Goal: Task Accomplishment & Management: Complete application form

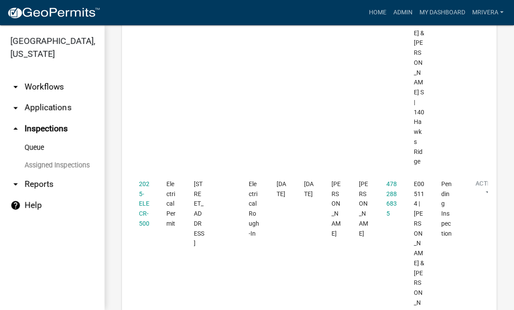
scroll to position [703, 0]
click at [142, 181] on link "2025-ELECR-500" at bounding box center [144, 204] width 10 height 47
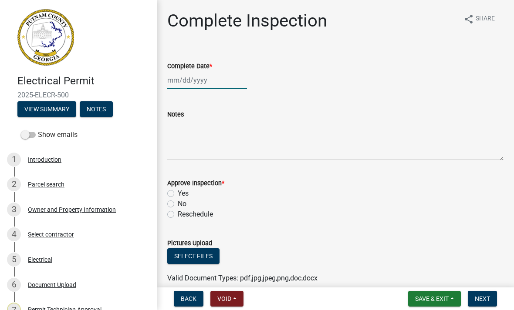
click at [214, 76] on div at bounding box center [207, 80] width 80 height 18
select select "9"
select select "2025"
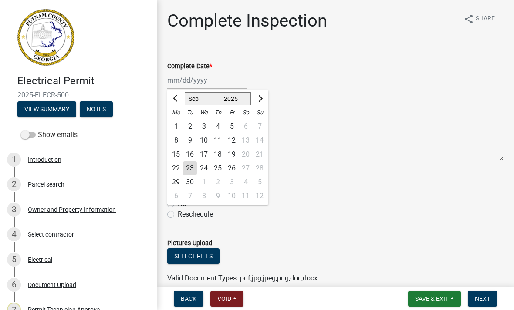
click at [191, 166] on div "23" at bounding box center [190, 169] width 14 height 14
type input "[DATE]"
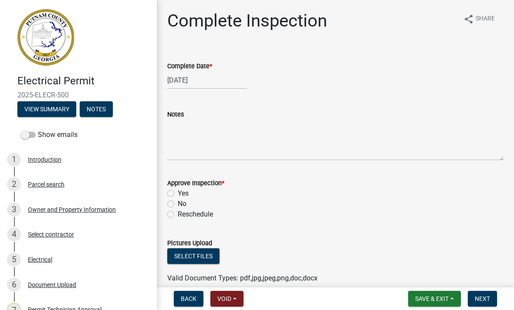
click at [178, 192] on label "Yes" at bounding box center [183, 194] width 11 height 10
click at [178, 192] on input "Yes" at bounding box center [181, 192] width 6 height 6
radio input "true"
click at [488, 300] on span "Next" at bounding box center [482, 299] width 15 height 7
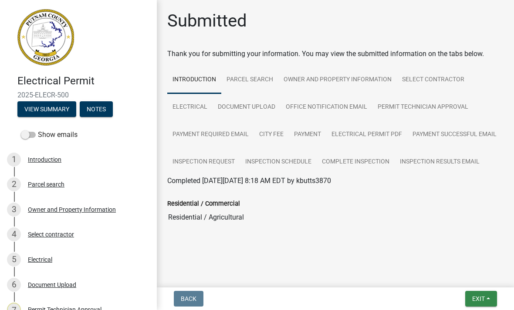
click at [485, 302] on button "Exit" at bounding box center [481, 299] width 32 height 16
click at [472, 280] on button "Save & Exit" at bounding box center [463, 276] width 70 height 21
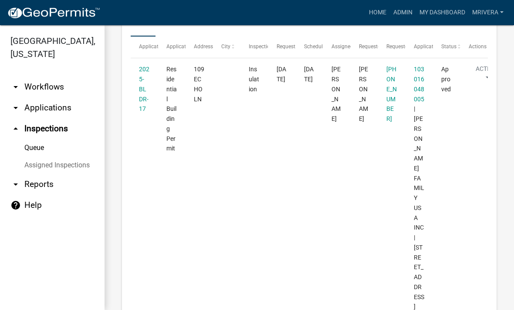
scroll to position [157, 0]
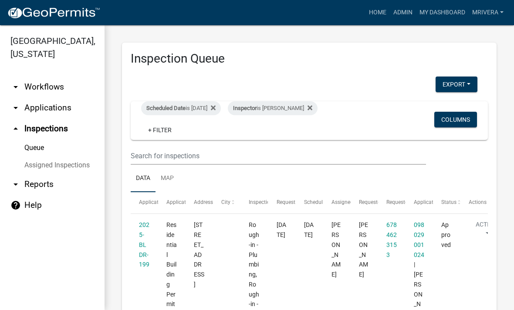
click at [296, 111] on div "Inspector is [PERSON_NAME]" at bounding box center [273, 108] width 90 height 14
select select "07642ab0-564c-47bb-824b-0ccf2da83593"
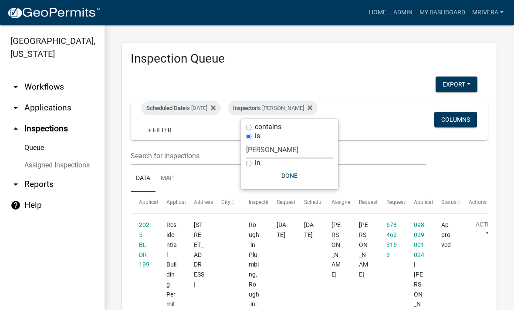
click at [292, 154] on select "Select an option None [PERSON_NAME] [PERSON_NAME] [PERSON_NAME] Quistan [PERSON…" at bounding box center [289, 150] width 87 height 18
click at [205, 102] on div "Scheduled Date is [DATE]" at bounding box center [181, 108] width 80 height 14
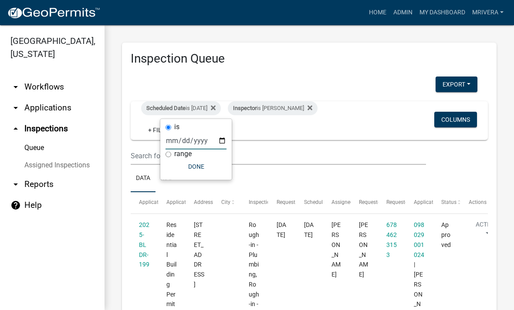
click at [207, 132] on input "[DATE]" at bounding box center [195, 141] width 61 height 18
type input "[DATE]"
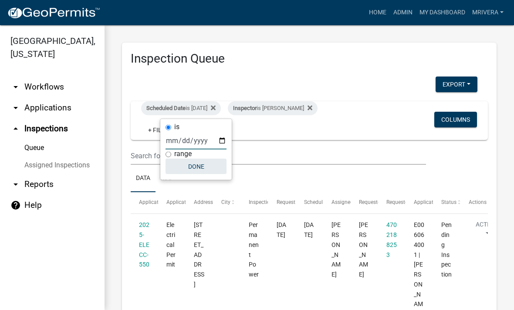
click at [201, 164] on button "Done" at bounding box center [195, 167] width 61 height 16
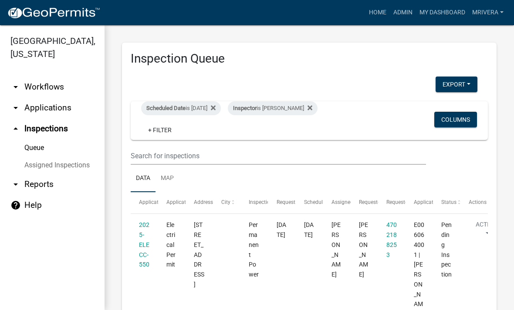
click at [289, 106] on div "Inspector is [PERSON_NAME]" at bounding box center [273, 108] width 90 height 14
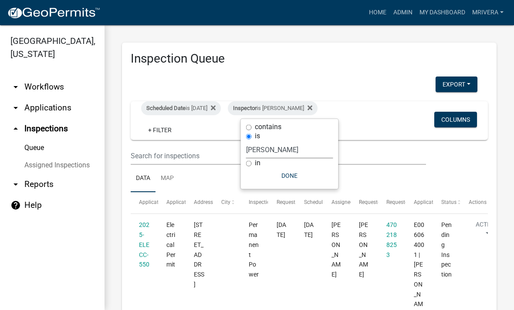
click at [294, 155] on select "Select an option None [PERSON_NAME] [PERSON_NAME] [PERSON_NAME] Quistan [PERSON…" at bounding box center [289, 150] width 87 height 18
select select "a0ea4169-8540-4a2c-b9f4-cf4c1ffdeb95"
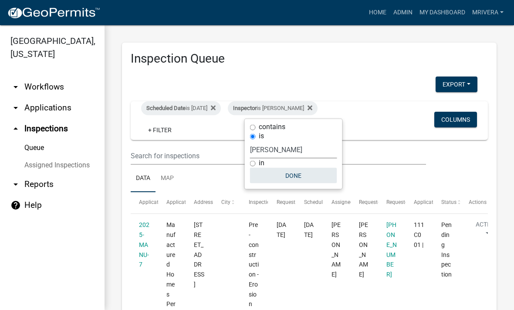
click at [310, 176] on button "Done" at bounding box center [293, 176] width 87 height 16
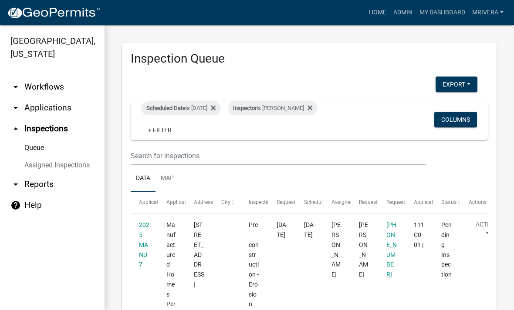
click at [307, 112] on div "Inspector is [PERSON_NAME]" at bounding box center [273, 108] width 90 height 14
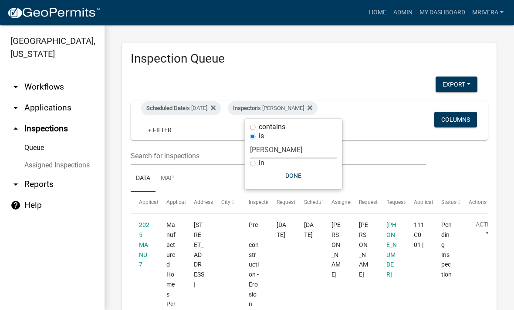
click at [307, 159] on select "Select an option None [PERSON_NAME] [PERSON_NAME] [PERSON_NAME] Quistan [PERSON…" at bounding box center [293, 150] width 87 height 18
select select "07642ab0-564c-47bb-824b-0ccf2da83593"
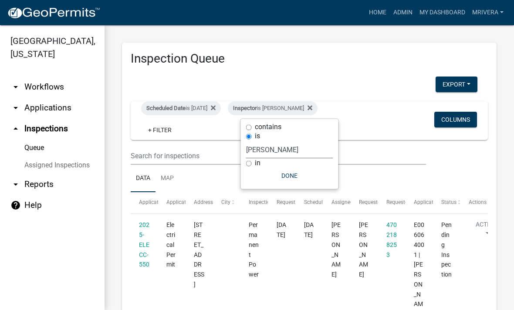
click at [297, 180] on button "Done" at bounding box center [289, 176] width 87 height 16
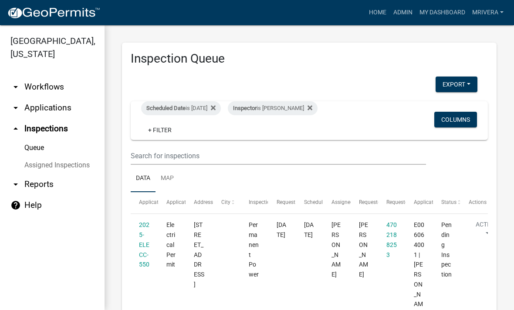
click at [178, 112] on div "Scheduled Date is [DATE]" at bounding box center [181, 108] width 80 height 14
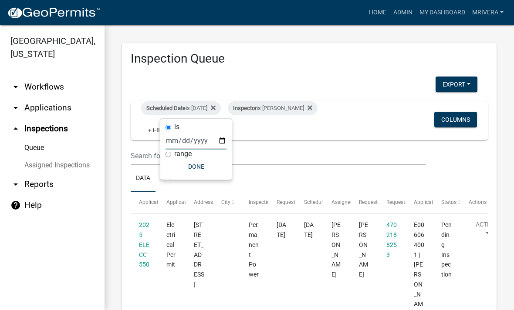
click at [206, 139] on input "[DATE]" at bounding box center [195, 141] width 61 height 18
type input "[DATE]"
click at [202, 163] on button "Done" at bounding box center [195, 167] width 61 height 16
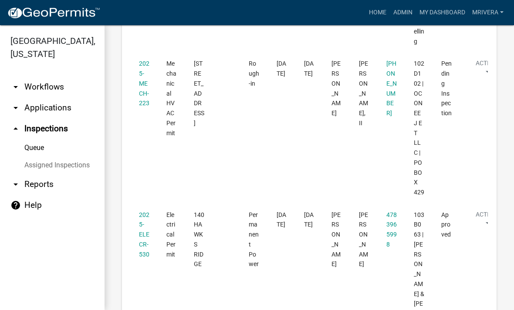
scroll to position [441, 0]
click at [143, 107] on link "2025-MECH-223" at bounding box center [144, 84] width 10 height 47
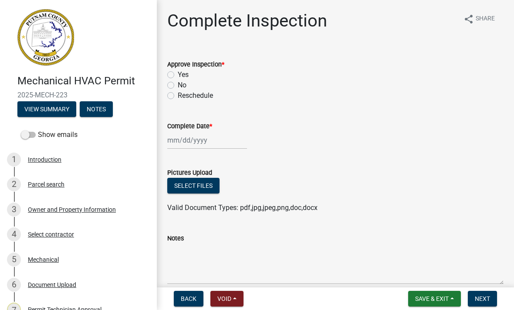
click at [178, 96] on label "Reschedule" at bounding box center [195, 96] width 35 height 10
click at [178, 96] on input "Reschedule" at bounding box center [181, 94] width 6 height 6
radio input "true"
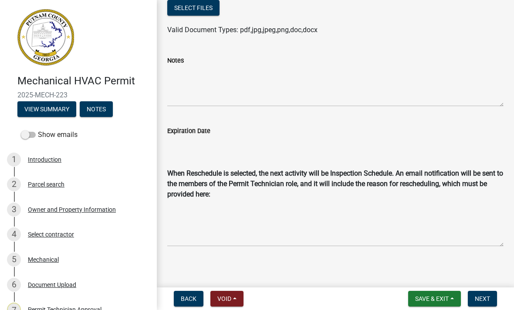
scroll to position [178, 0]
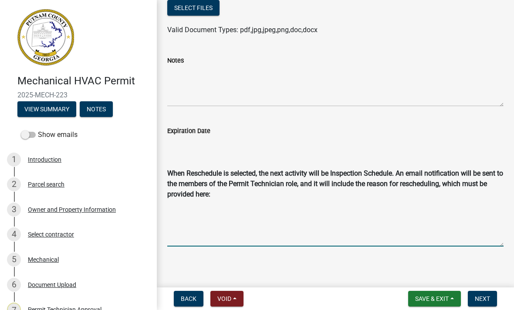
click at [459, 226] on textarea "Reschedule Reason" at bounding box center [335, 225] width 336 height 44
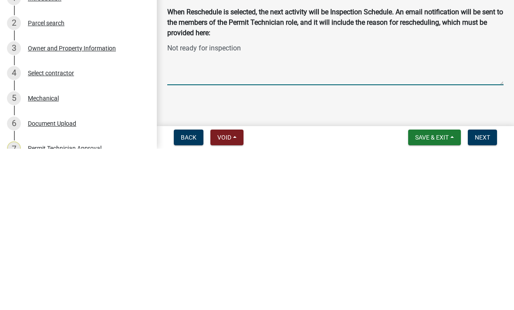
type textarea "Not ready for inspection"
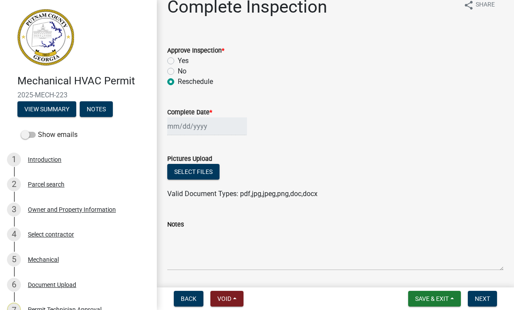
scroll to position [6, 0]
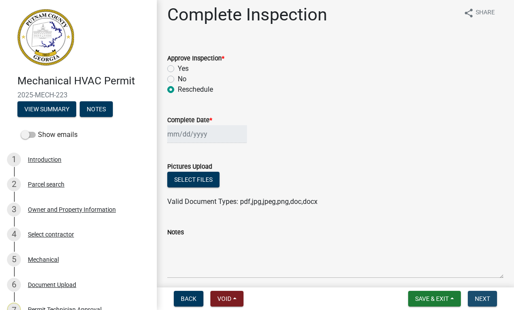
click at [483, 298] on span "Next" at bounding box center [482, 299] width 15 height 7
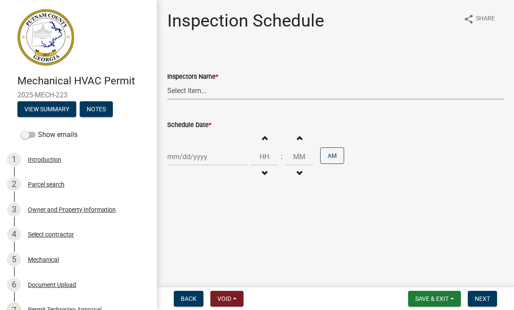
click at [302, 87] on select "Select Item... mrivera ([PERSON_NAME]) [PERSON_NAME] ([PERSON_NAME] ([PERSON_NA…" at bounding box center [335, 91] width 336 height 18
select select "07642ab0-564c-47bb-824b-0ccf2da83593"
click at [206, 156] on div at bounding box center [207, 157] width 80 height 18
select select "9"
select select "2025"
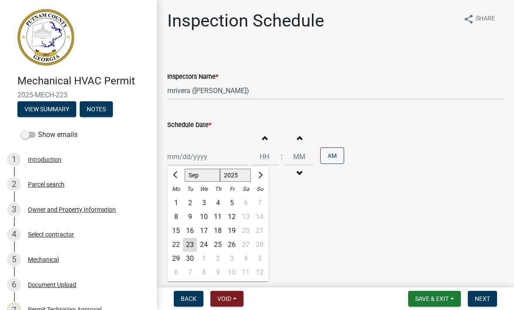
click at [202, 245] on div "24" at bounding box center [204, 245] width 14 height 14
type input "[DATE]"
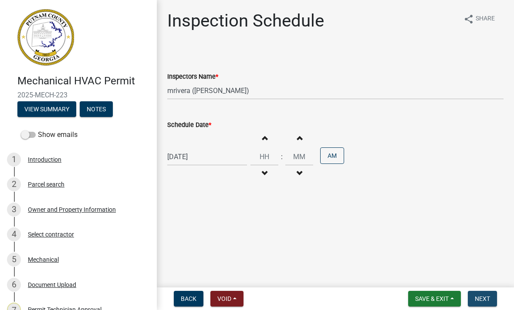
click at [485, 303] on span "Next" at bounding box center [482, 299] width 15 height 7
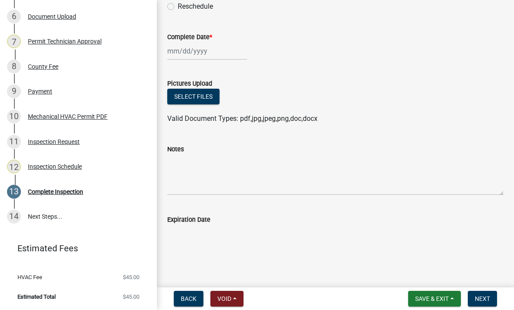
scroll to position [268, 0]
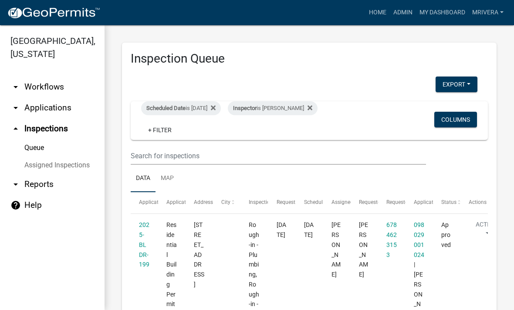
click at [300, 105] on div "Inspector is [PERSON_NAME]" at bounding box center [273, 108] width 90 height 14
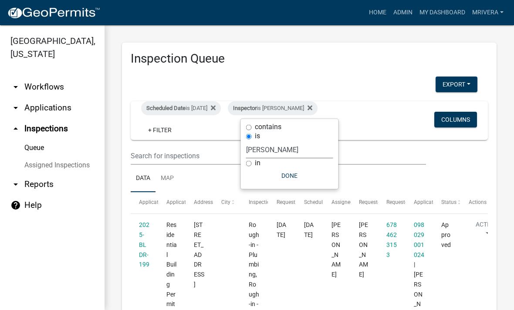
click at [297, 151] on select "Select an option None [PERSON_NAME] [PERSON_NAME] [PERSON_NAME] Quistan [PERSON…" at bounding box center [289, 150] width 87 height 18
click at [305, 148] on select "Select an option None [PERSON_NAME] [PERSON_NAME] [PERSON_NAME] Quistan [PERSON…" at bounding box center [293, 150] width 87 height 18
select select "07642ab0-564c-47bb-824b-0ccf2da83593"
click at [295, 179] on button "Done" at bounding box center [289, 176] width 87 height 16
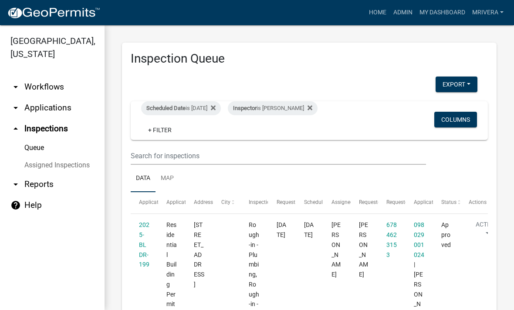
click at [204, 106] on div "Scheduled Date is [DATE]" at bounding box center [181, 108] width 80 height 14
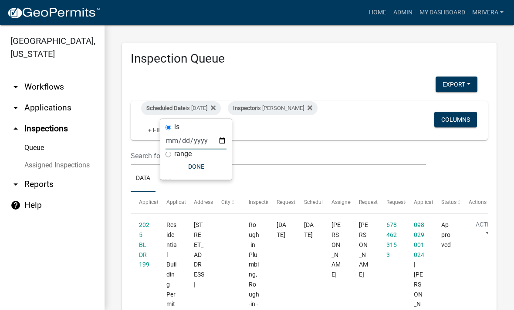
click at [203, 135] on input "[DATE]" at bounding box center [195, 141] width 61 height 18
type input "[DATE]"
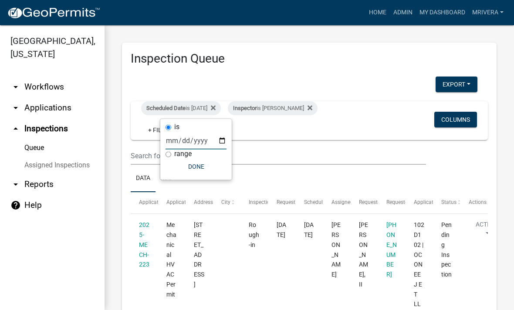
click at [181, 165] on button "Done" at bounding box center [195, 167] width 61 height 16
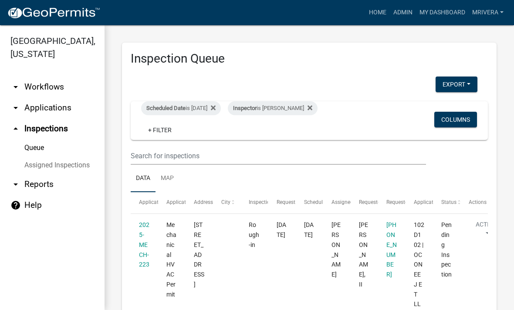
scroll to position [-2, 0]
